Goal: Task Accomplishment & Management: Manage account settings

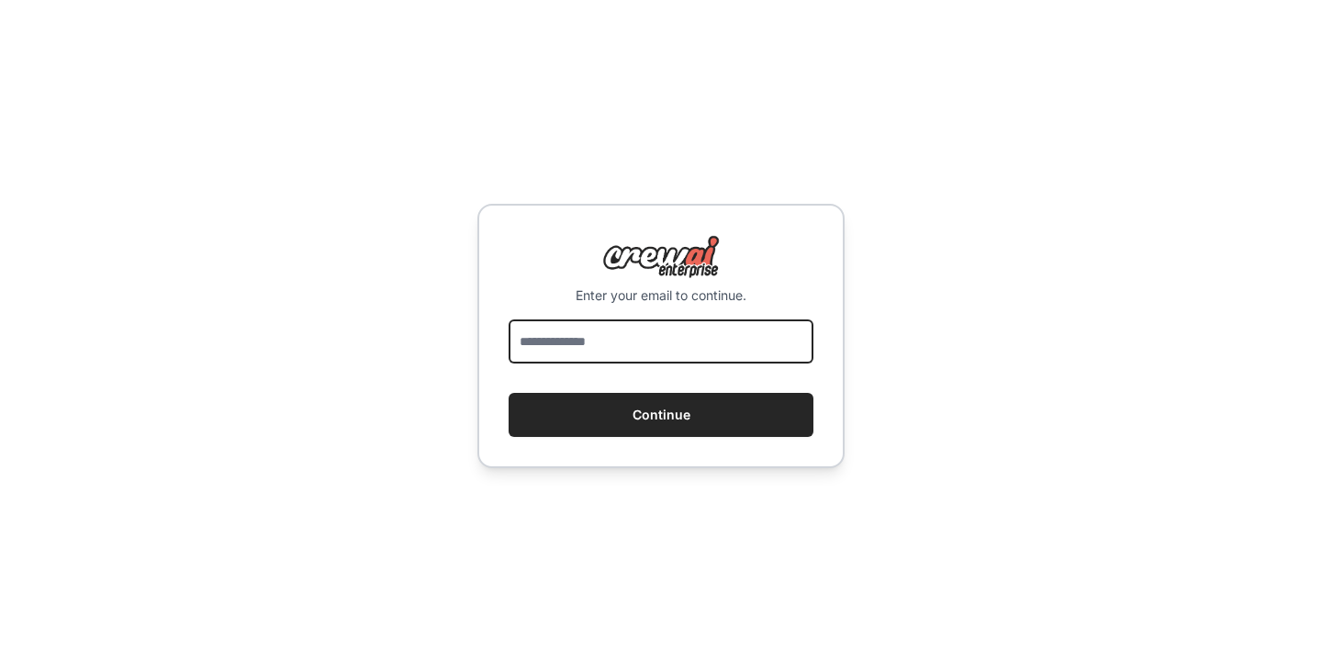
click at [629, 338] on input "email" at bounding box center [661, 342] width 305 height 44
click at [611, 353] on input "email" at bounding box center [661, 342] width 305 height 44
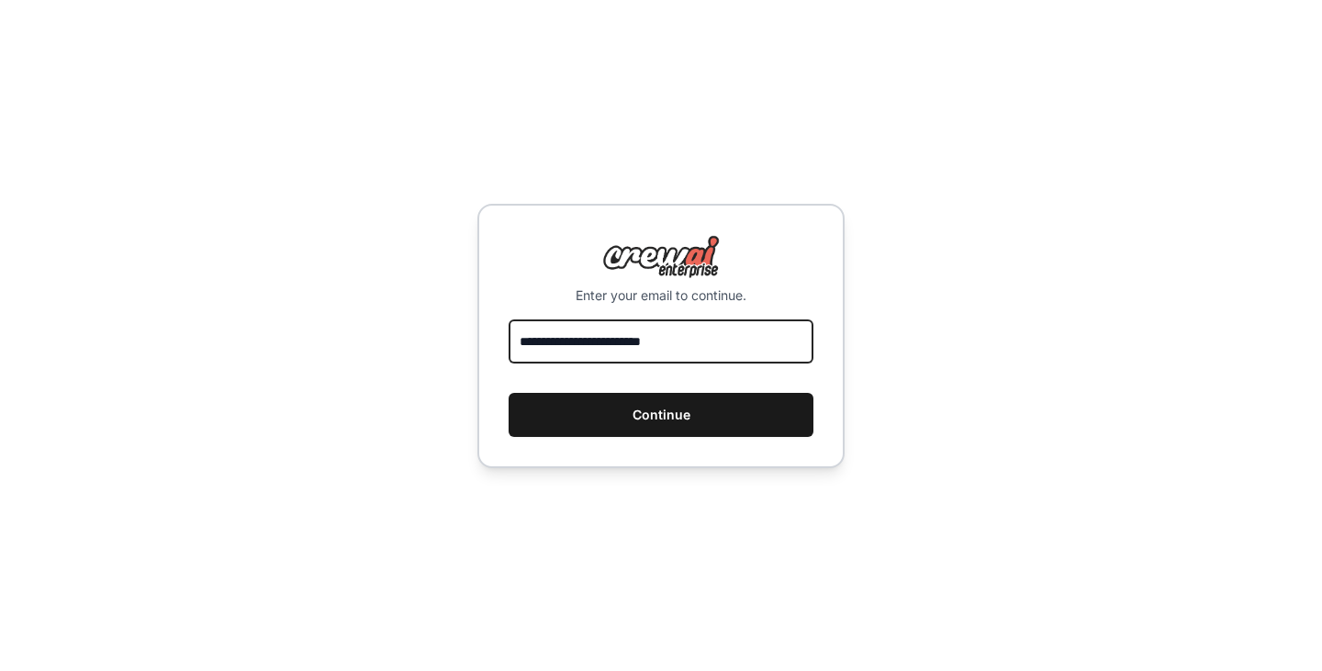
type input "**********"
click at [594, 427] on button "Continue" at bounding box center [661, 415] width 305 height 44
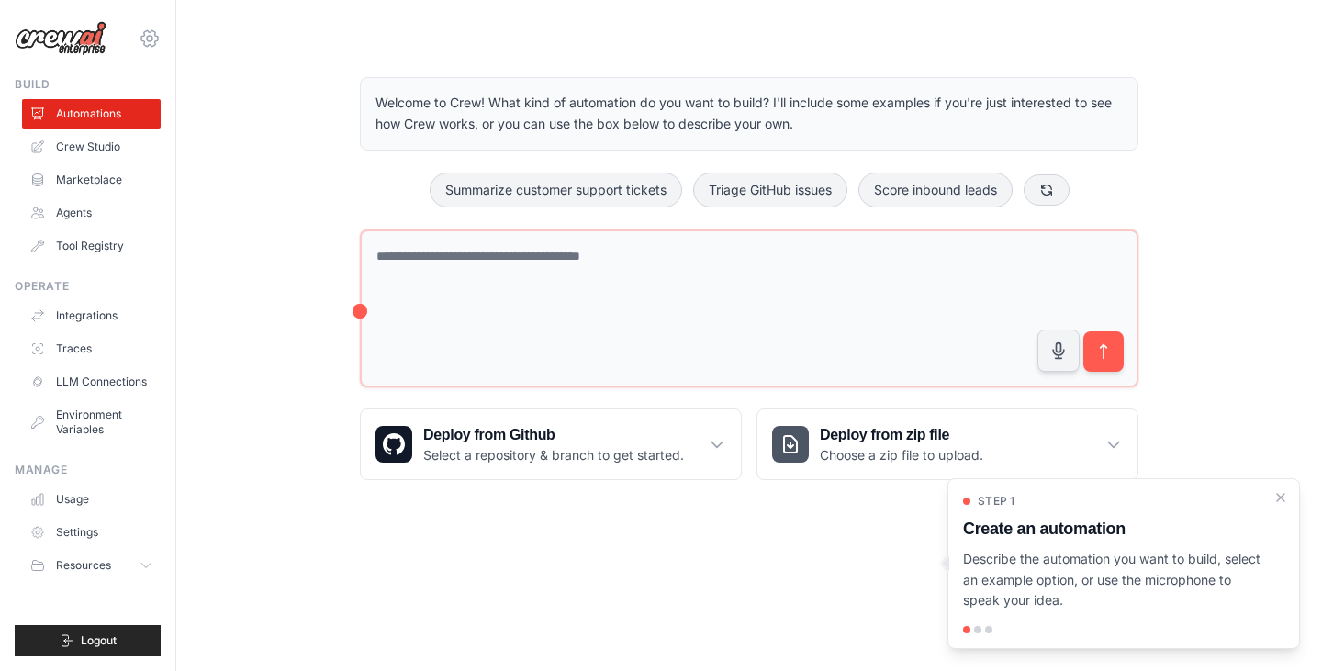
click at [146, 40] on icon at bounding box center [150, 39] width 22 height 22
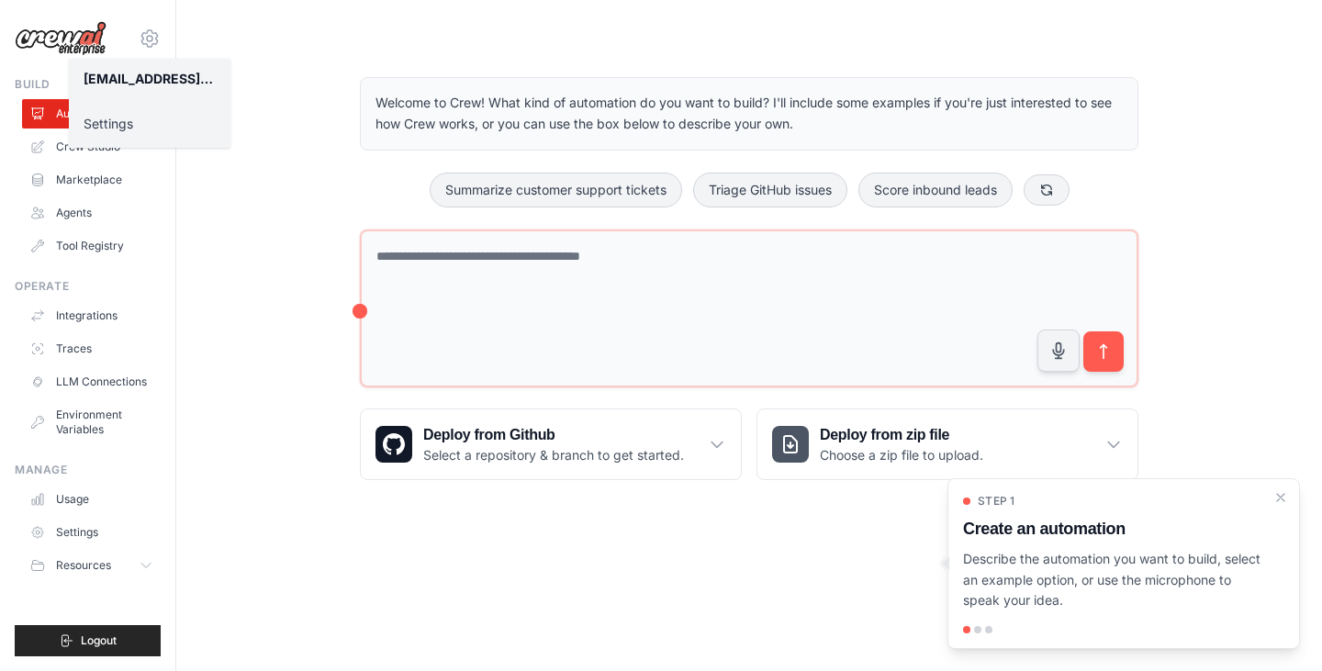
click at [130, 123] on link "Settings" at bounding box center [150, 123] width 162 height 33
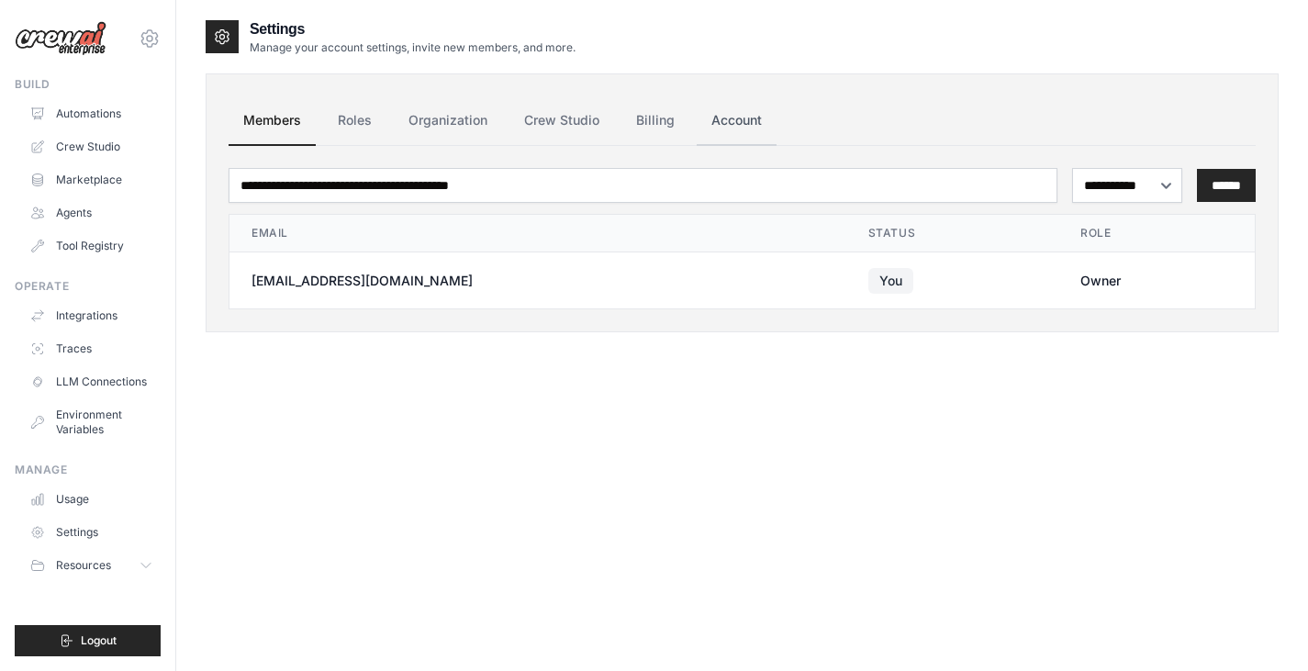
click at [703, 120] on link "Account" at bounding box center [737, 121] width 80 height 50
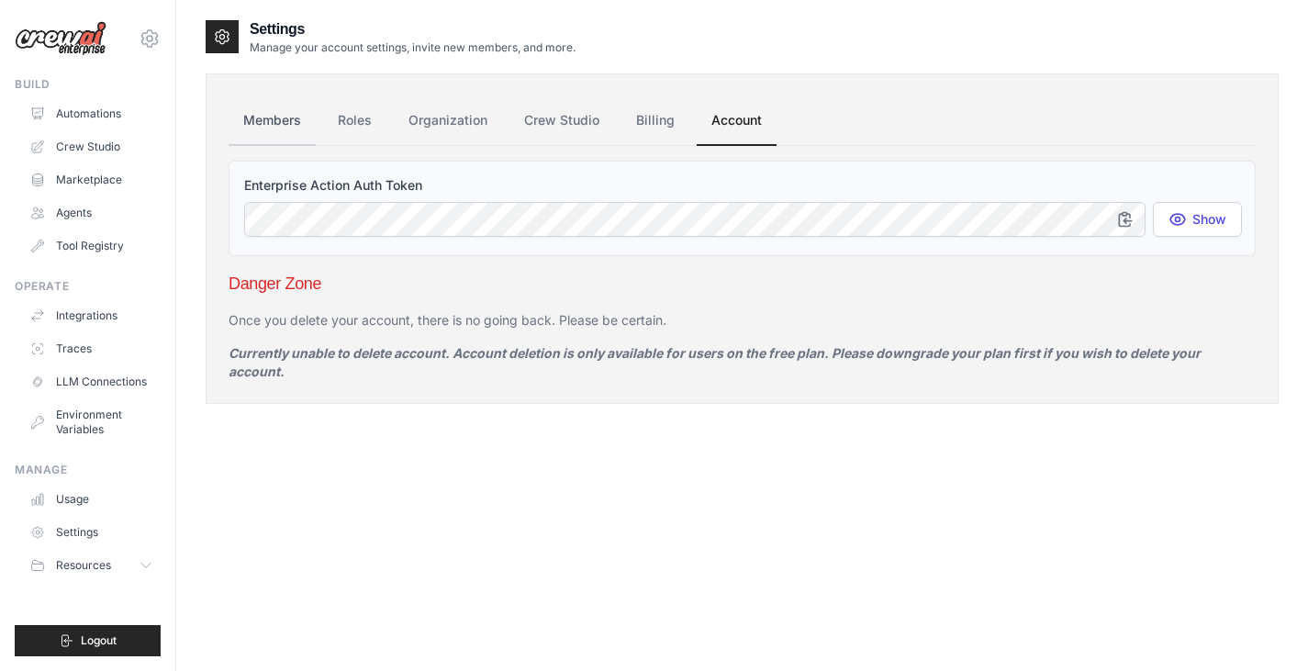
click at [308, 105] on link "Members" at bounding box center [272, 121] width 87 height 50
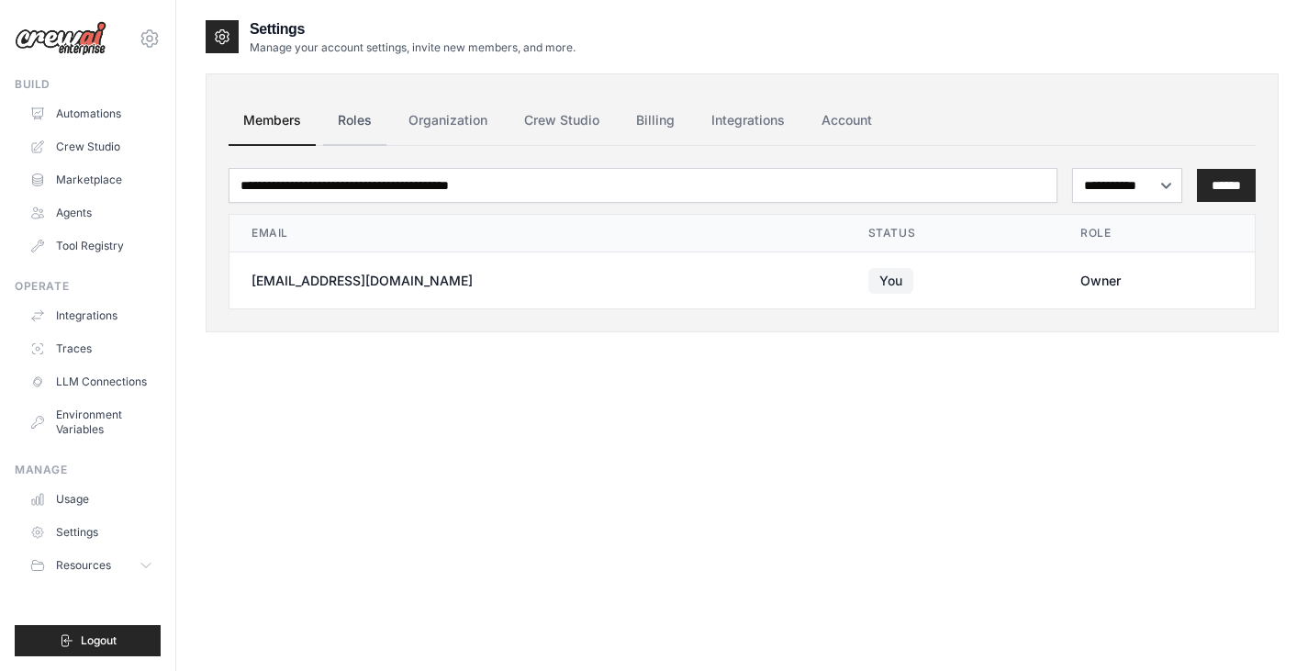
click at [355, 118] on link "Roles" at bounding box center [354, 121] width 63 height 50
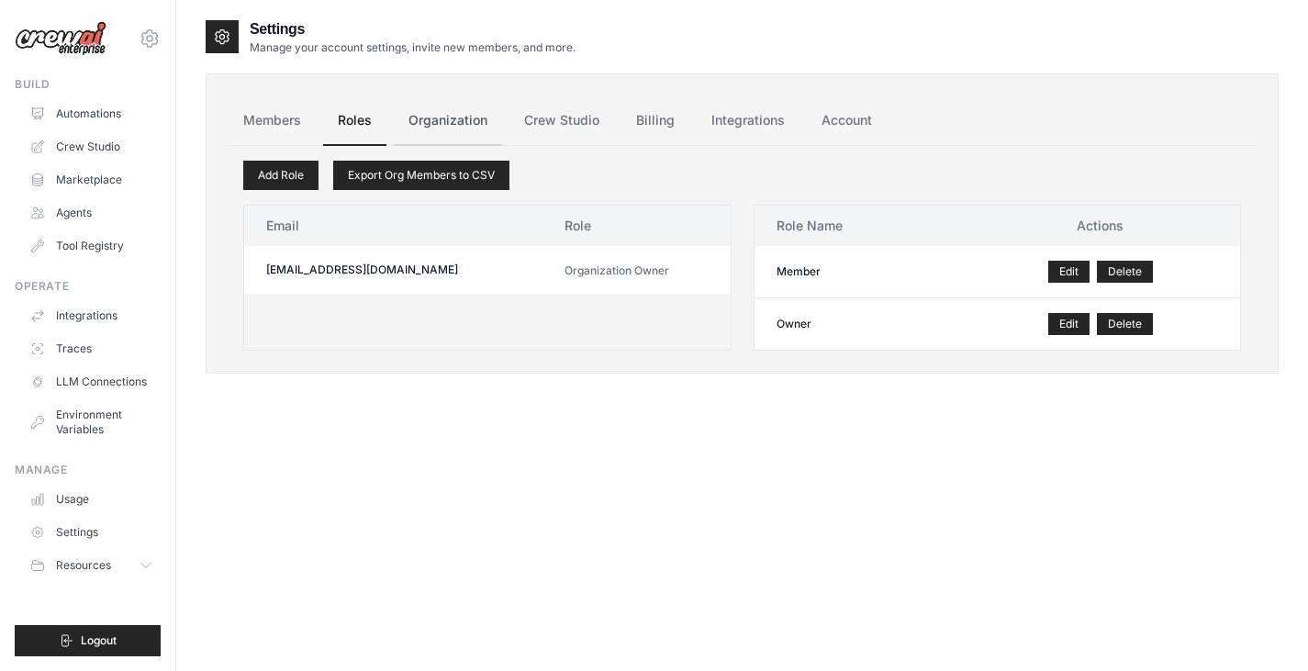
click at [444, 117] on link "Organization" at bounding box center [448, 121] width 108 height 50
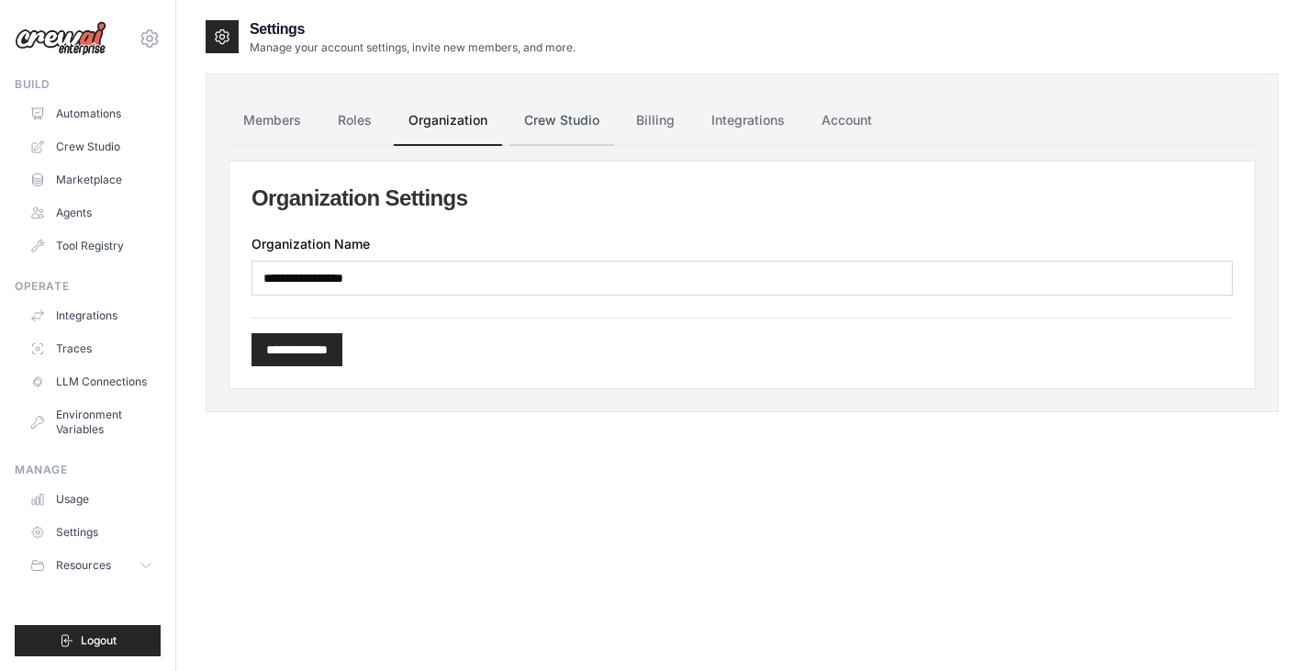
click at [544, 121] on link "Crew Studio" at bounding box center [562, 121] width 105 height 50
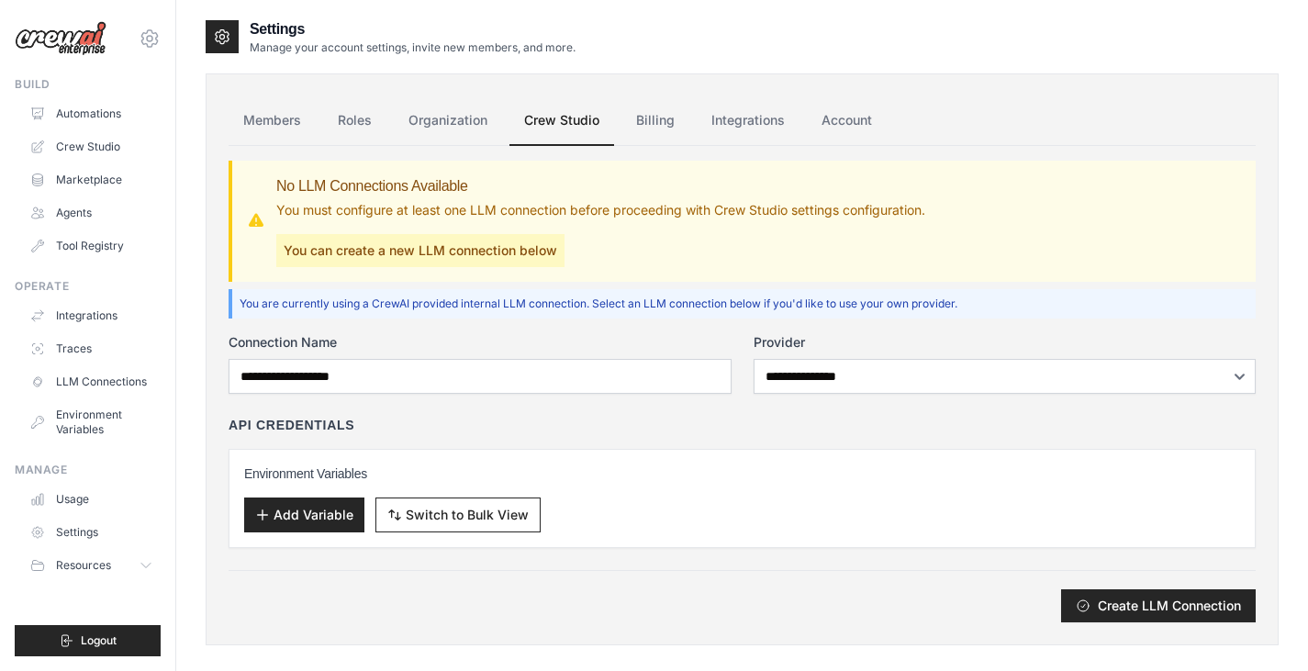
click at [644, 121] on link "Billing" at bounding box center [656, 121] width 68 height 50
